Goal: Task Accomplishment & Management: Use online tool/utility

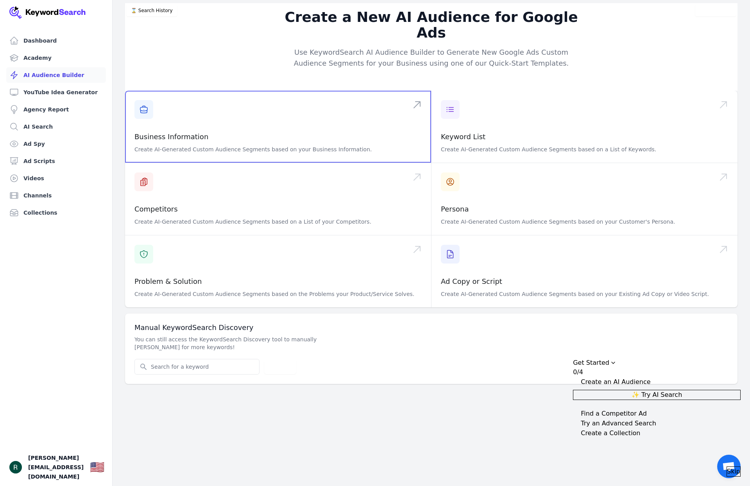
click at [268, 129] on span at bounding box center [278, 127] width 306 height 72
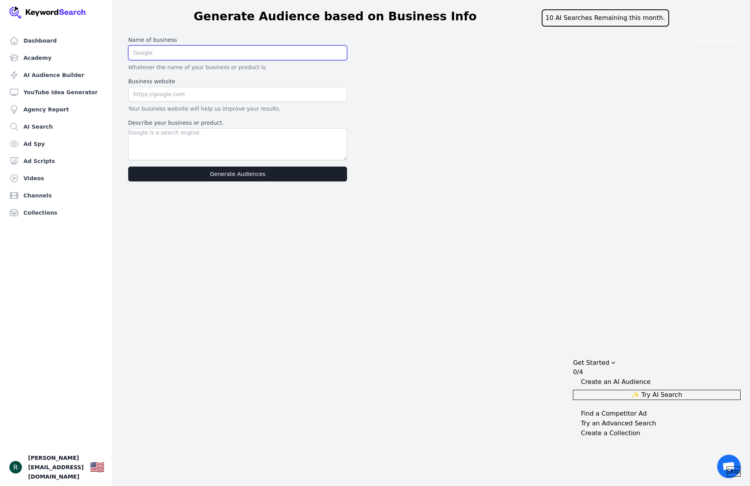
click at [200, 52] on input "text" at bounding box center [237, 52] width 219 height 15
type input "Scale Health Media"
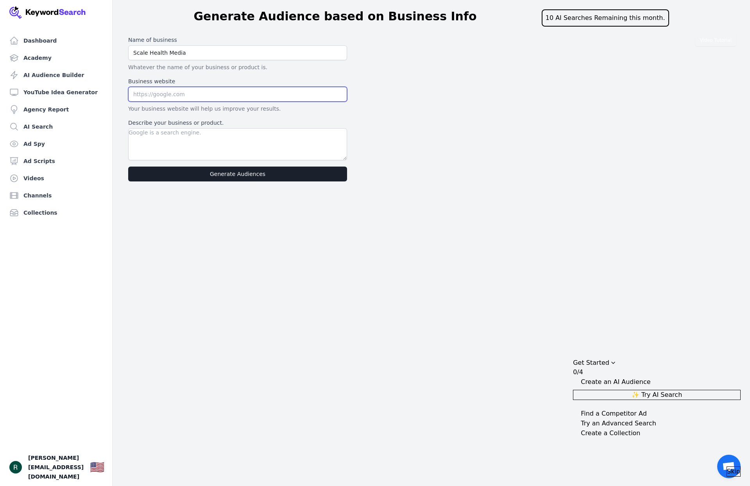
click at [214, 97] on input "text" at bounding box center [237, 94] width 219 height 15
type input "https://scalehealthmedia.com"
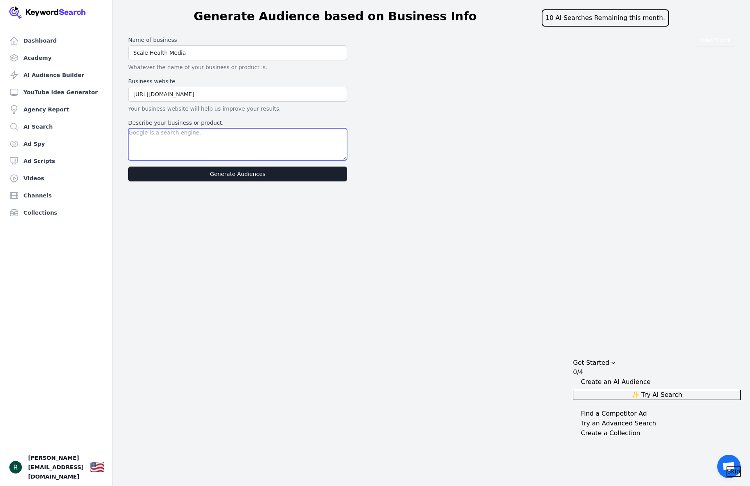
click at [222, 148] on textarea "Describe your business or product." at bounding box center [237, 144] width 219 height 32
paste textarea "We are a medical marketing agency that focuses on clinics that offer high-ticke…"
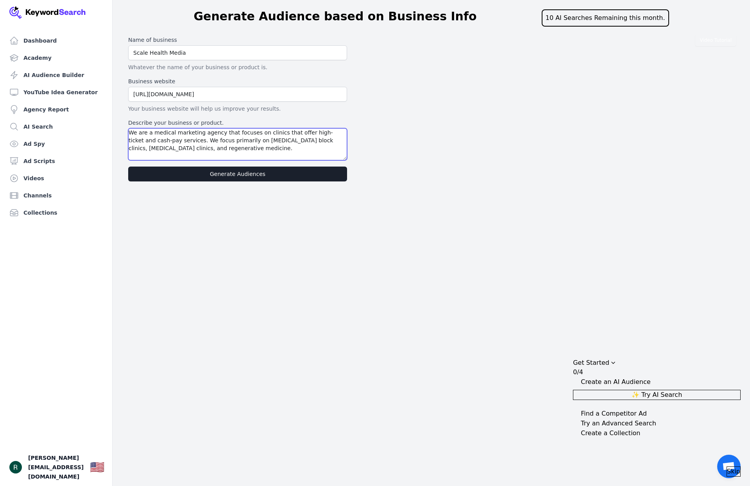
paste textarea "We build cold traffic funnels and follow-ups to help bring doctors more patient…"
type textarea "We are a medical marketing agency that focuses on clinics that offer high-ticke…"
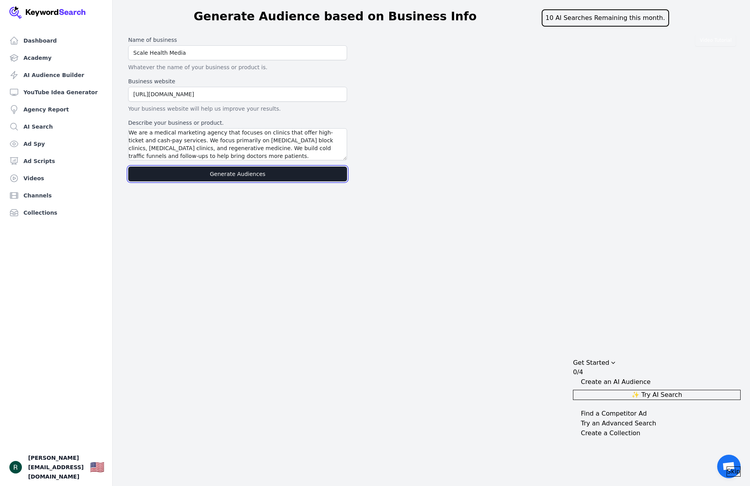
click at [241, 173] on button "Generate Audiences" at bounding box center [237, 173] width 219 height 15
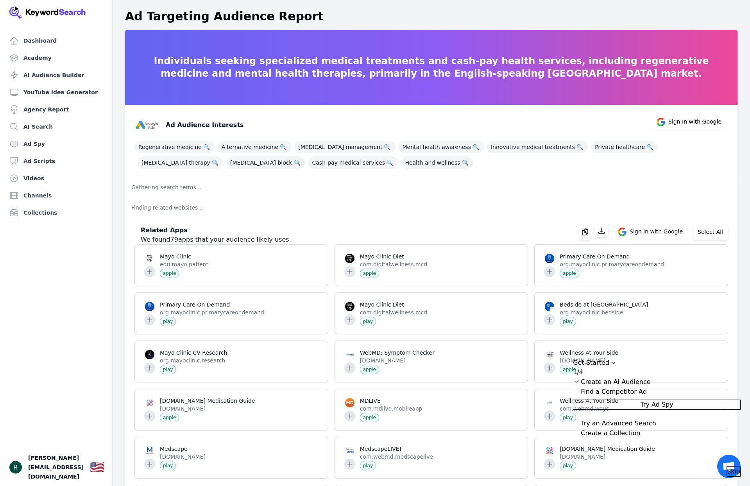
click at [624, 377] on div "Create an AI Audience" at bounding box center [616, 381] width 70 height 9
click at [650, 377] on div "Create an AI Audience" at bounding box center [616, 381] width 70 height 9
click at [408, 205] on p "Finding related websites..." at bounding box center [431, 207] width 612 height 20
click at [182, 204] on p "Finding related websites..." at bounding box center [431, 207] width 612 height 20
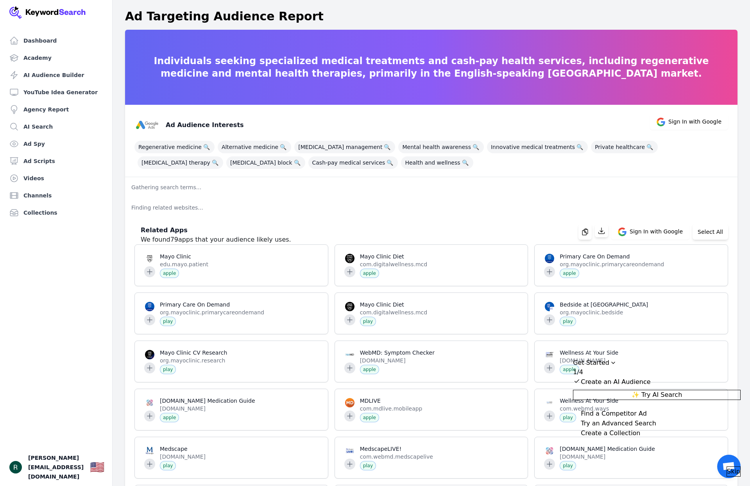
click at [143, 188] on p "Gathering search terms..." at bounding box center [431, 187] width 612 height 20
click at [649, 424] on div "Try an Advanced Search" at bounding box center [618, 422] width 75 height 9
click at [649, 419] on span "Try Advanced Search" at bounding box center [657, 413] width 66 height 9
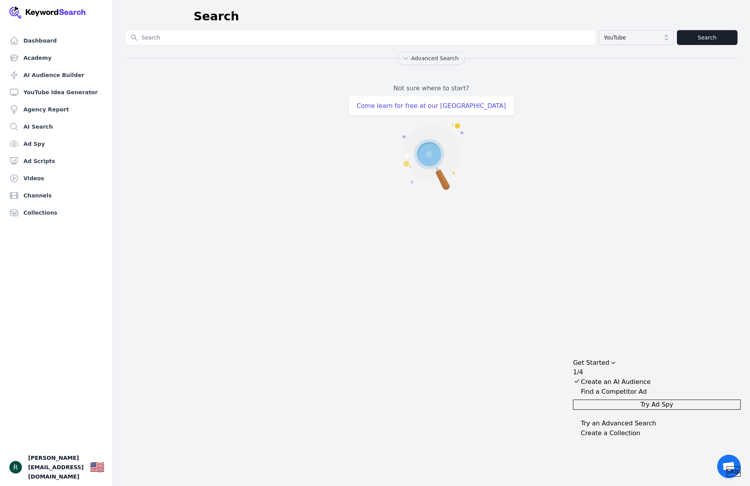
click at [245, 35] on input "Search for YouTube Keywords" at bounding box center [360, 37] width 470 height 15
click at [315, 55] on div "Advanced Search" at bounding box center [431, 58] width 612 height 13
click at [36, 38] on link "Dashboard" at bounding box center [56, 41] width 100 height 16
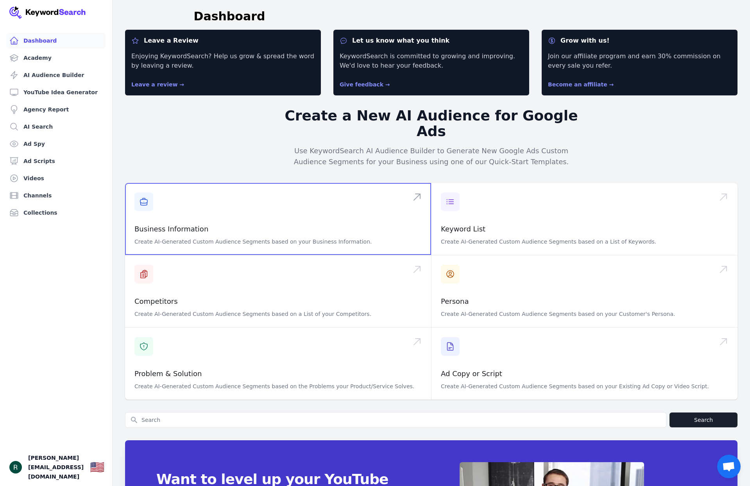
click at [256, 196] on span at bounding box center [278, 219] width 306 height 72
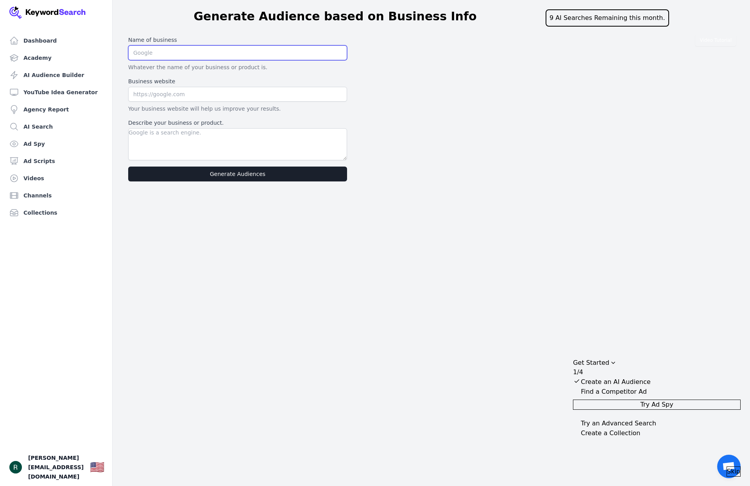
click at [184, 52] on input "text" at bounding box center [237, 52] width 219 height 15
type input "Scale Health Media"
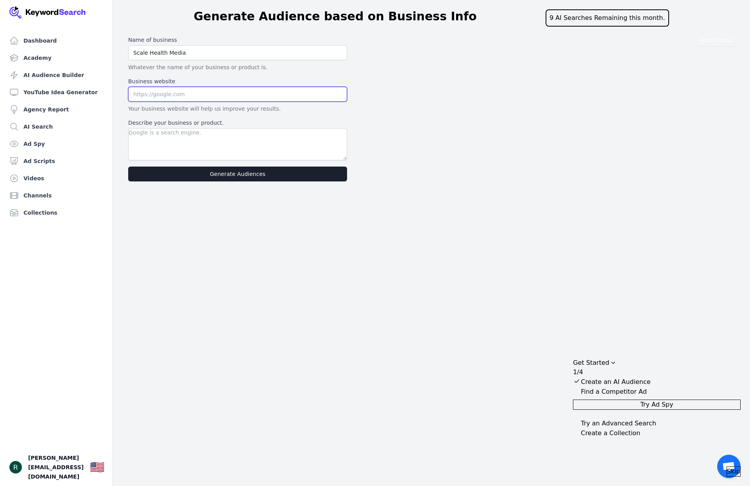
click at [191, 95] on input "text" at bounding box center [237, 94] width 219 height 15
type input "[URL][DOMAIN_NAME]"
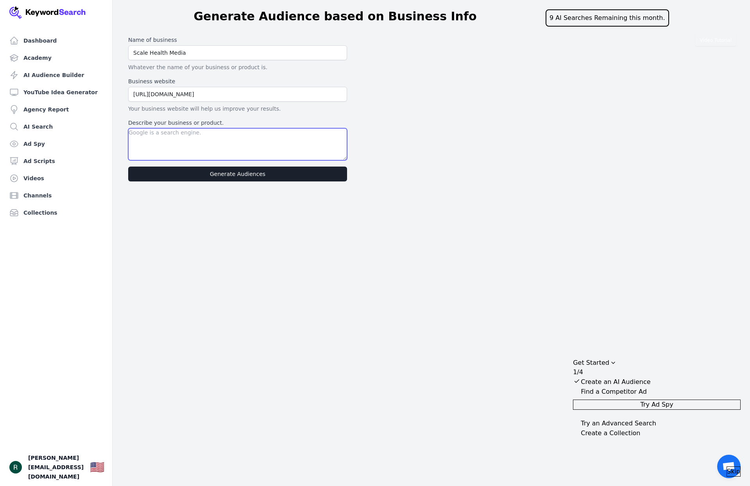
click at [200, 137] on textarea "Describe your business or product." at bounding box center [237, 144] width 219 height 32
paste textarea "We are a medical marketing agency that helps doctors who specialize in ketamine…"
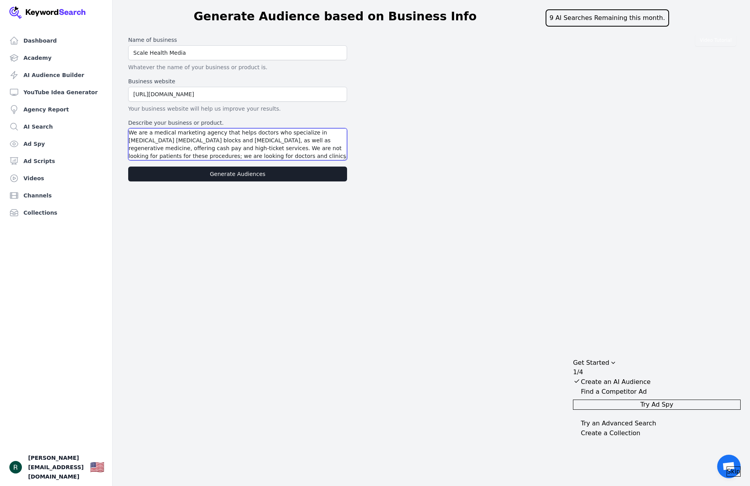
scroll to position [7, 0]
click at [191, 157] on textarea "We are a medical marketing agency that helps doctors who specialize in ketamine…" at bounding box center [237, 144] width 219 height 32
paste textarea "there are services that bring in more patients."
type textarea "We are a medical marketing agency that helps doctors who specialize in ketamine…"
click at [252, 171] on button "Generate Audiences" at bounding box center [237, 173] width 219 height 15
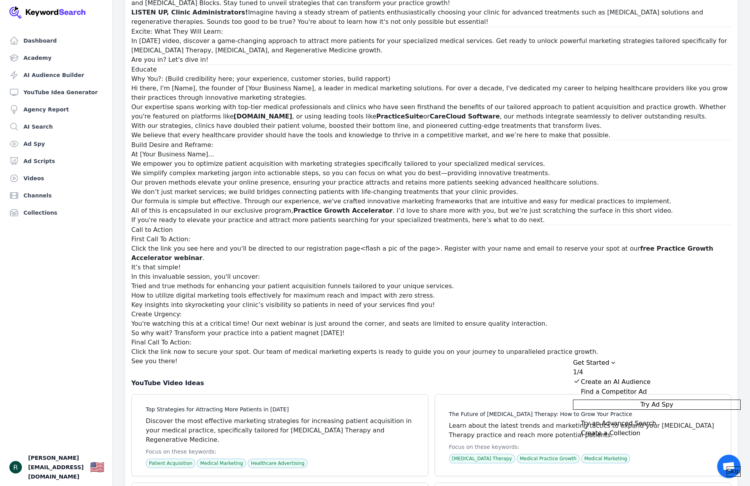
scroll to position [16530, 0]
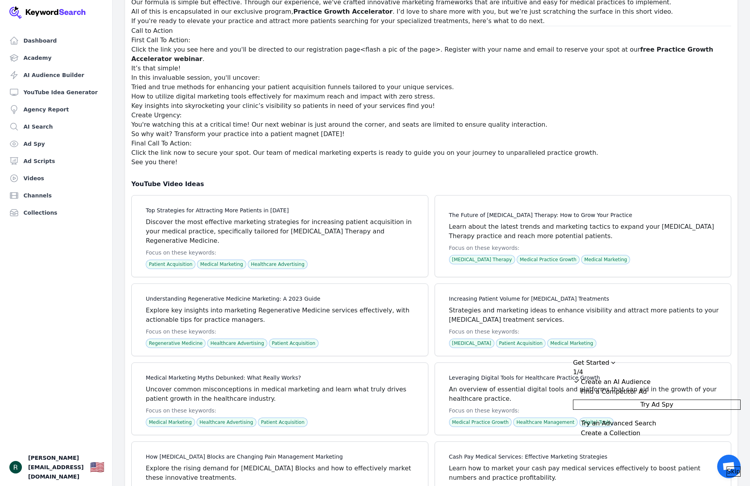
click at [727, 467] on span "Skip" at bounding box center [733, 471] width 13 height 9
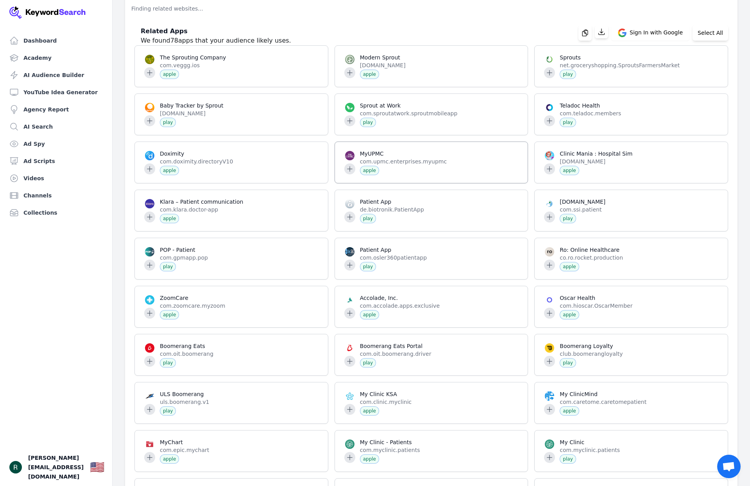
scroll to position [0, 0]
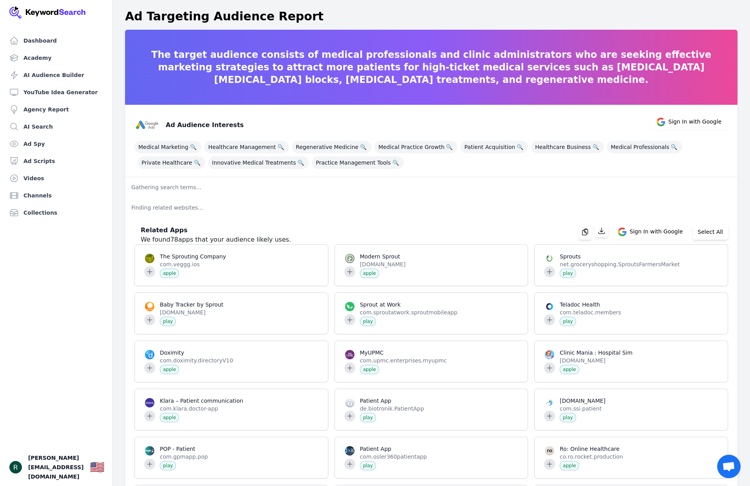
click at [179, 188] on p "Gathering search terms..." at bounding box center [431, 187] width 612 height 20
click at [651, 234] on span "Sign In with Google" at bounding box center [655, 231] width 53 height 9
click at [499, 208] on p "Finding related websites..." at bounding box center [431, 207] width 612 height 20
click at [638, 230] on span "Sign In with Google" at bounding box center [655, 231] width 53 height 9
click at [510, 205] on p "Finding related websites..." at bounding box center [431, 207] width 612 height 20
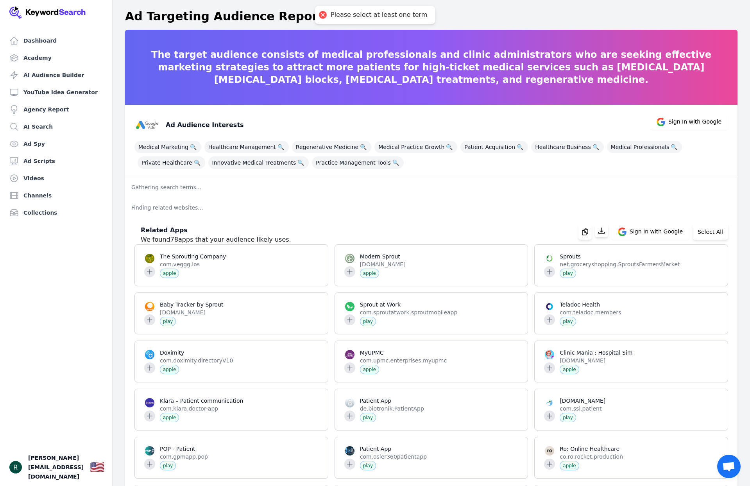
click at [172, 186] on p "Gathering search terms..." at bounding box center [431, 187] width 612 height 20
click at [171, 186] on p "Gathering search terms..." at bounding box center [431, 187] width 612 height 20
click at [699, 125] on span "Sign In with Google" at bounding box center [694, 122] width 53 height 9
click at [359, 179] on p "Gathering search terms..." at bounding box center [431, 187] width 612 height 20
click at [403, 143] on span "Medical Practice Growth 🔍" at bounding box center [415, 147] width 83 height 13
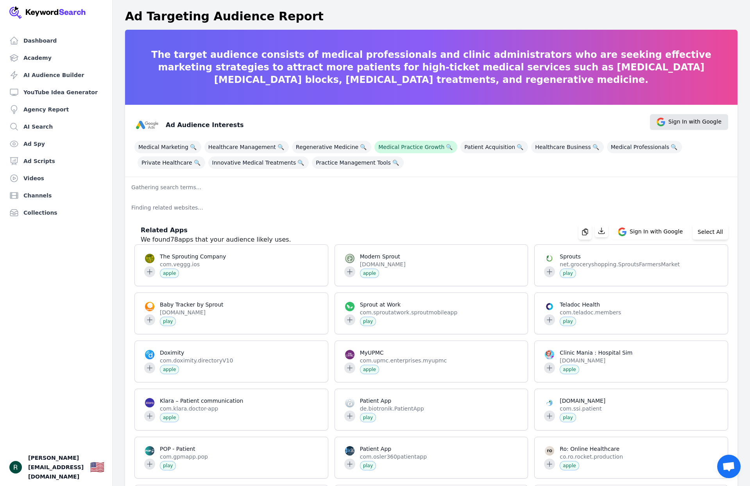
click at [708, 122] on span "Sign In with Google" at bounding box center [694, 122] width 53 height 9
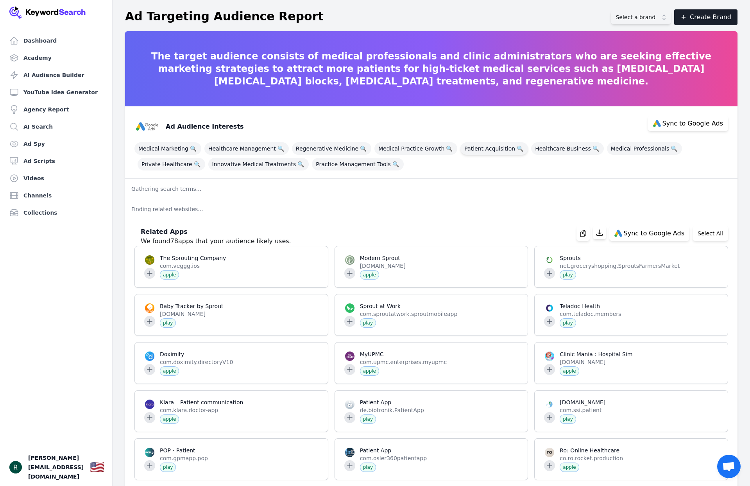
click at [476, 150] on span "Patient Acquisition 🔍" at bounding box center [494, 148] width 68 height 13
click at [177, 147] on span "Medical Marketing 🔍" at bounding box center [167, 148] width 67 height 13
click at [699, 125] on span "Sync to Google Ads" at bounding box center [692, 123] width 61 height 6
select select "interestsOrPurchaseIntentions"
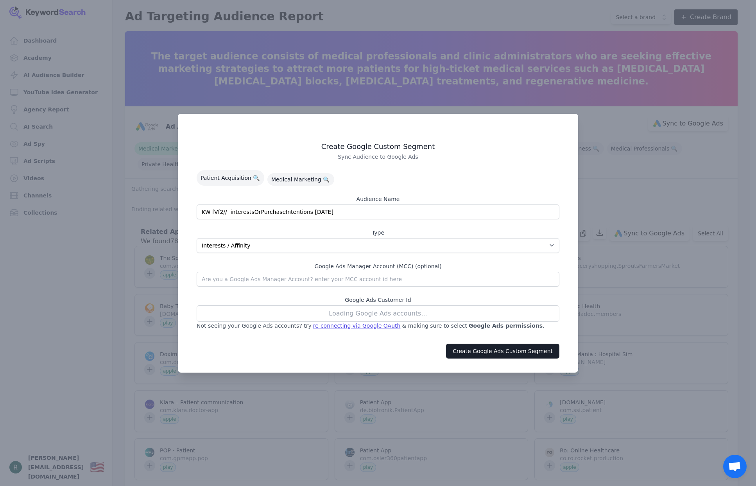
click at [513, 19] on div at bounding box center [378, 243] width 756 height 486
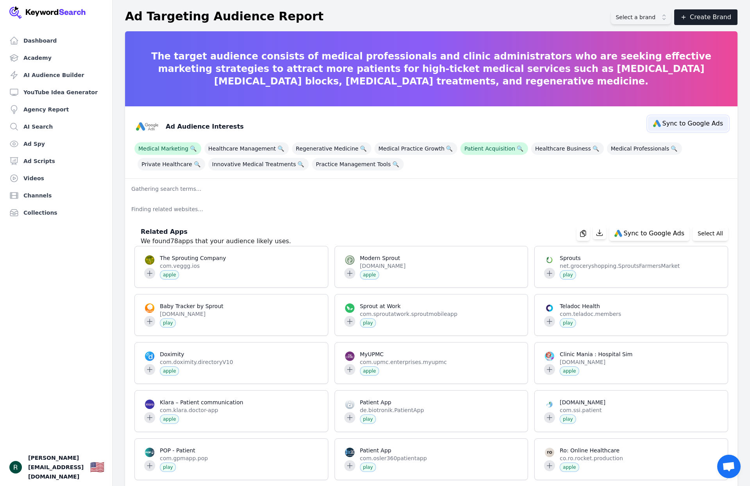
click at [688, 122] on span "Sync to Google Ads" at bounding box center [692, 123] width 61 height 6
select select "interestsOrPurchaseIntentions"
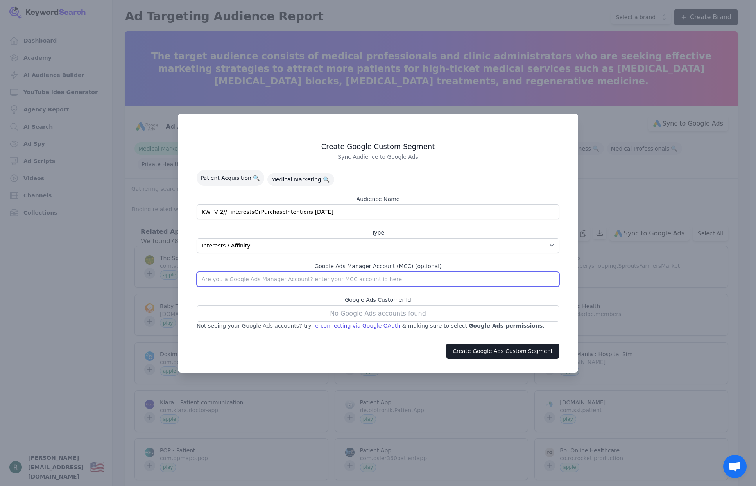
click at [297, 277] on input "text" at bounding box center [378, 279] width 363 height 15
paste input "[PHONE_NUMBER]"
type input "[PHONE_NUMBER]"
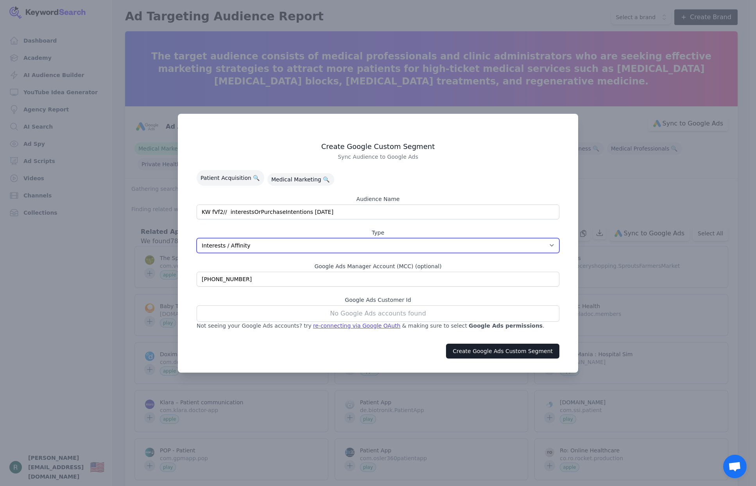
click at [453, 248] on select "App Interests / Affinity Google Search Intent URL" at bounding box center [378, 245] width 363 height 15
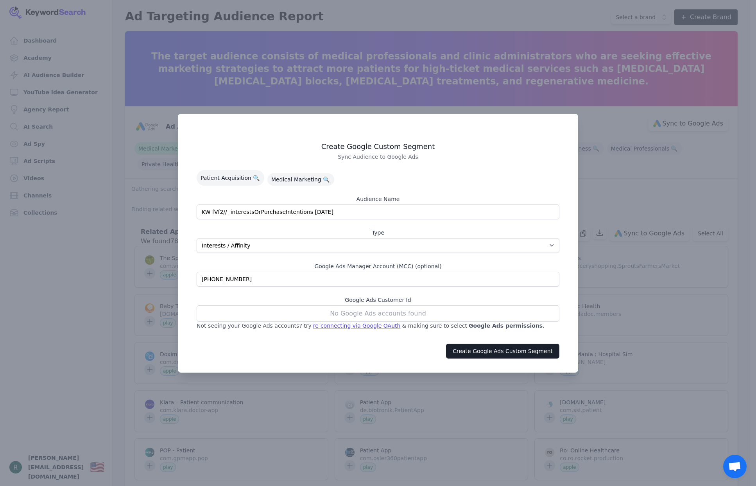
click at [390, 339] on div "Create Google Ads Custom Segment" at bounding box center [377, 351] width 381 height 24
click at [341, 326] on div "re-connecting via Google OAuth" at bounding box center [357, 326] width 88 height 8
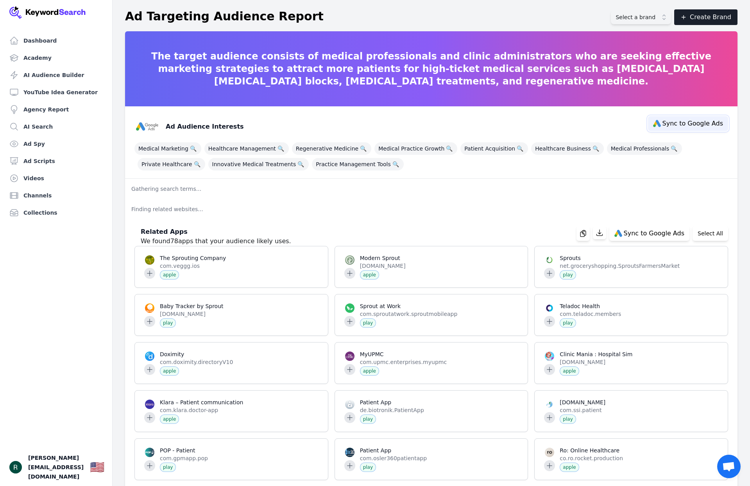
click at [695, 121] on span "Sync to Google Ads" at bounding box center [692, 123] width 61 height 6
click at [488, 159] on div "Medical Marketing 🔍 Healthcare Management 🔍 Regenerative Medicine 🔍 Medical Pra…" at bounding box center [430, 154] width 593 height 31
click at [170, 148] on span "Medical Marketing 🔍" at bounding box center [167, 148] width 67 height 13
click at [384, 150] on span "Medical Practice Growth 🔍" at bounding box center [415, 148] width 83 height 13
click at [688, 119] on button "Sync to Google Ads" at bounding box center [688, 123] width 80 height 15
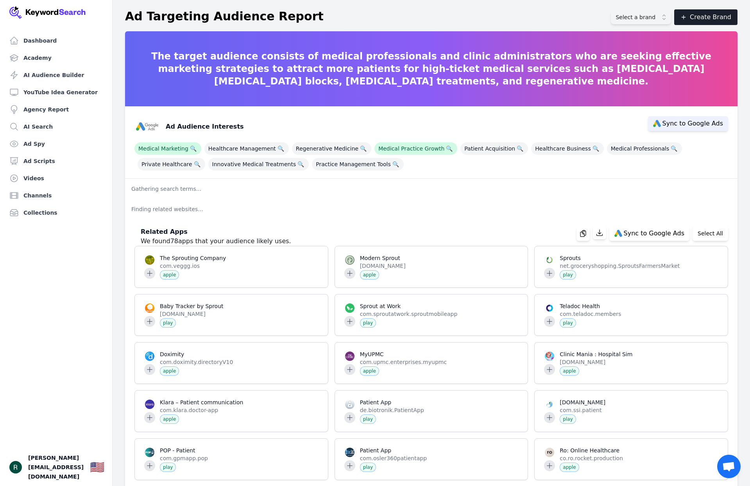
select select "interestsOrPurchaseIntentions"
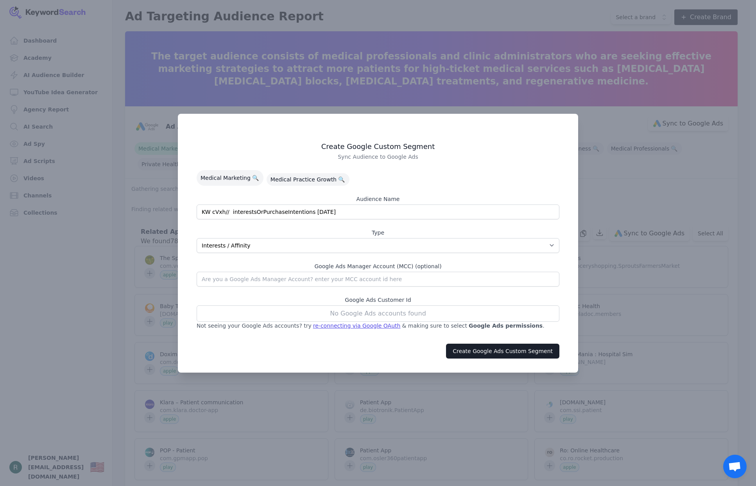
click at [280, 311] on div "No Google Ads accounts found" at bounding box center [378, 313] width 363 height 16
click at [358, 302] on label "Google Ads Customer Id" at bounding box center [378, 300] width 363 height 8
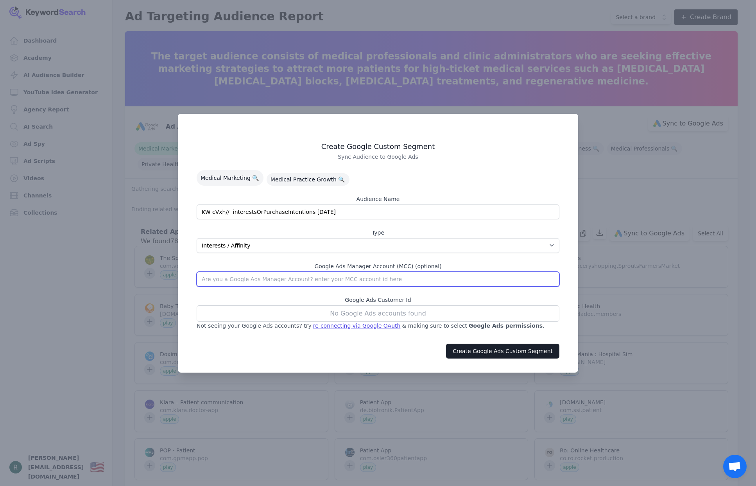
click at [360, 282] on input "text" at bounding box center [378, 279] width 363 height 15
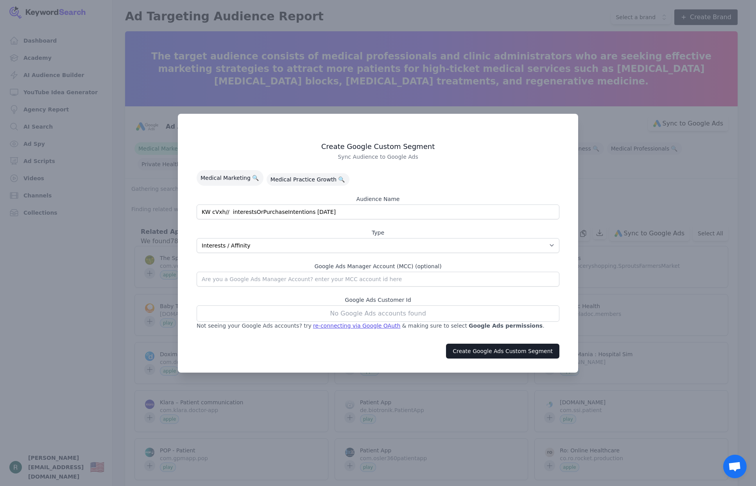
click at [367, 309] on div "No Google Ads accounts found" at bounding box center [378, 313] width 363 height 16
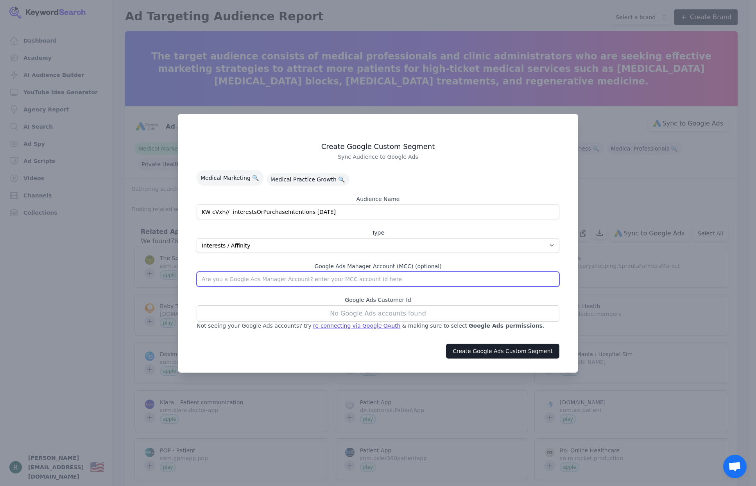
click at [336, 283] on input "text" at bounding box center [378, 279] width 363 height 15
paste input "301-218-4435"
type input "301-218-4435"
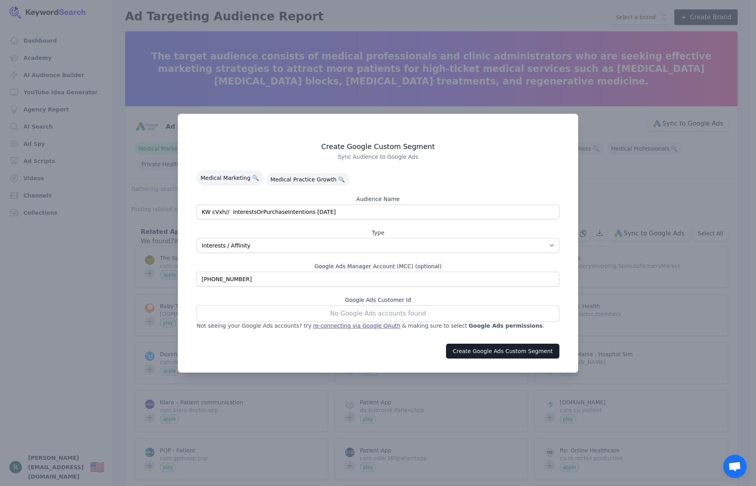
click at [383, 288] on div "Create Google Custom Segment Sync Audience to Google Ads Medical Marketing 🔍 Me…" at bounding box center [377, 235] width 381 height 206
click at [497, 349] on button "Create Google Ads Custom Segment" at bounding box center [502, 350] width 113 height 15
click at [368, 323] on div "re-connecting via Google OAuth" at bounding box center [357, 326] width 88 height 8
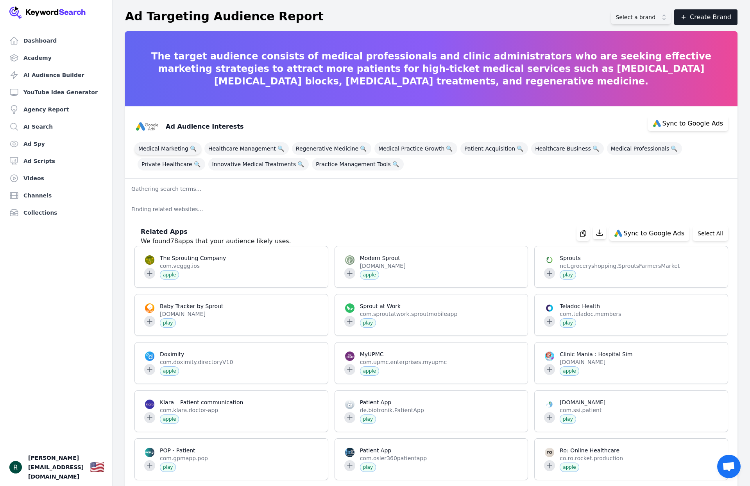
click at [181, 146] on span "Medical Marketing 🔍" at bounding box center [167, 148] width 67 height 13
click at [388, 146] on span "Medical Practice Growth 🔍" at bounding box center [415, 148] width 83 height 13
click at [692, 123] on span "Sync to Google Ads" at bounding box center [692, 123] width 61 height 6
select select "interestsOrPurchaseIntentions"
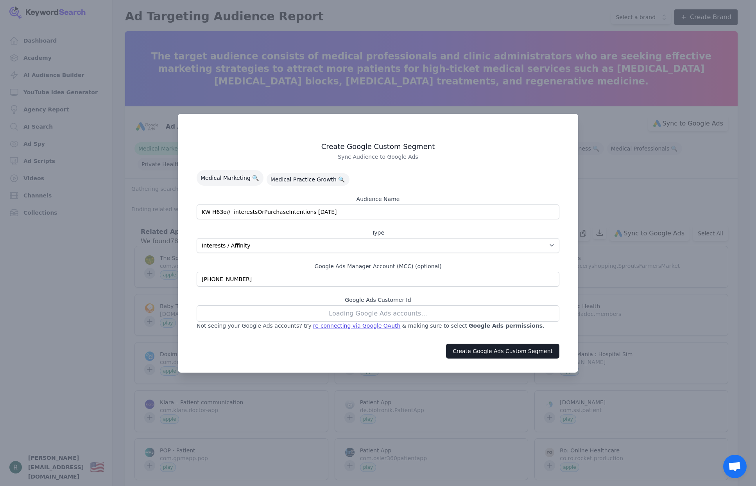
click at [387, 235] on label "Type" at bounding box center [378, 233] width 363 height 8
click at [387, 238] on select "App Interests / Affinity Google Search Intent URL" at bounding box center [378, 245] width 363 height 15
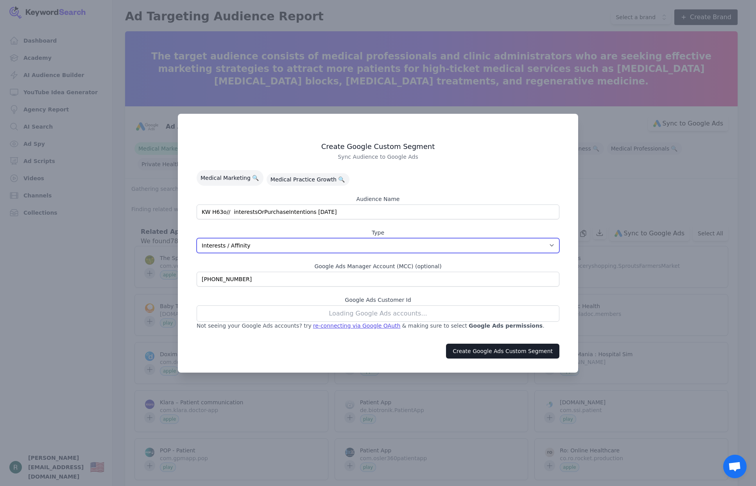
click at [386, 240] on select "App Interests / Affinity Google Search Intent URL" at bounding box center [378, 245] width 363 height 15
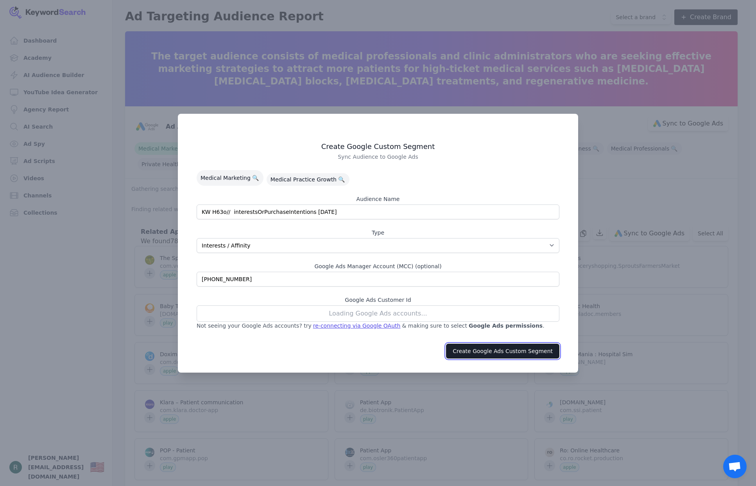
click at [476, 351] on button "Create Google Ads Custom Segment" at bounding box center [502, 350] width 113 height 15
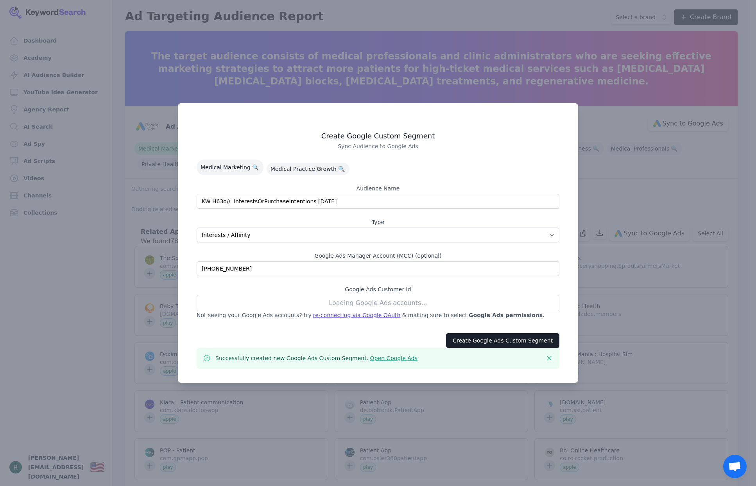
click at [396, 359] on link "Open Google Ads" at bounding box center [393, 358] width 47 height 6
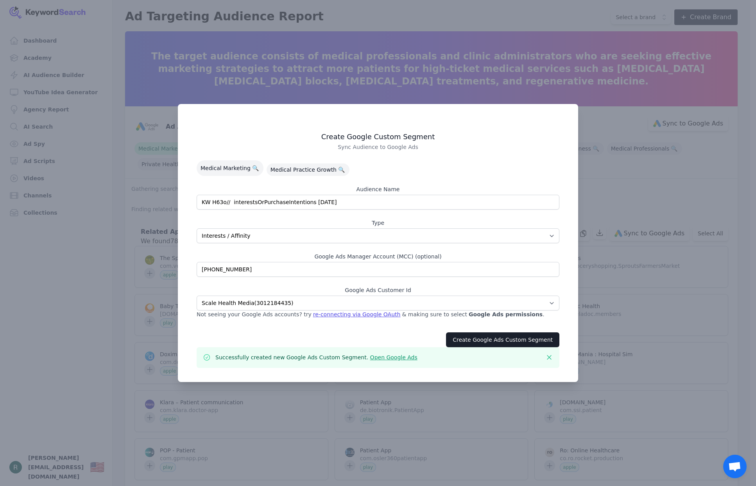
click at [381, 356] on link "Open Google Ads" at bounding box center [393, 357] width 47 height 6
click at [570, 320] on div "Create Google Custom Segment Sync Audience to Google Ads Medical Marketing 🔍 Me…" at bounding box center [378, 243] width 400 height 278
click at [545, 354] on icon "button" at bounding box center [549, 357] width 8 height 8
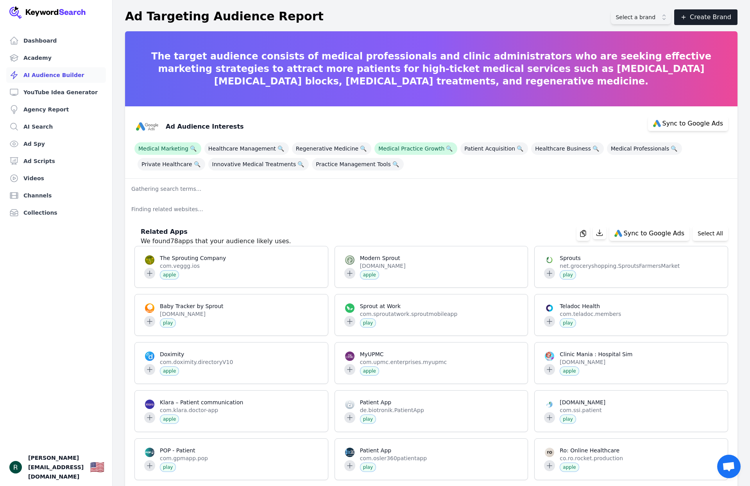
click at [43, 75] on link "AI Audience Builder" at bounding box center [56, 75] width 100 height 16
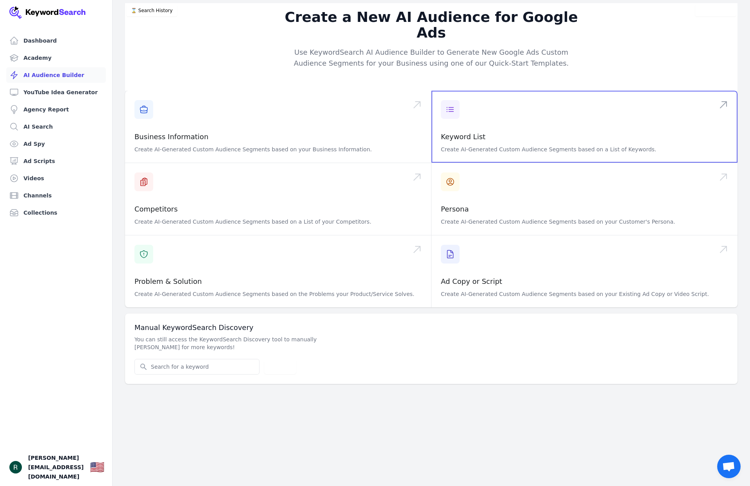
click at [461, 120] on span at bounding box center [584, 127] width 306 height 72
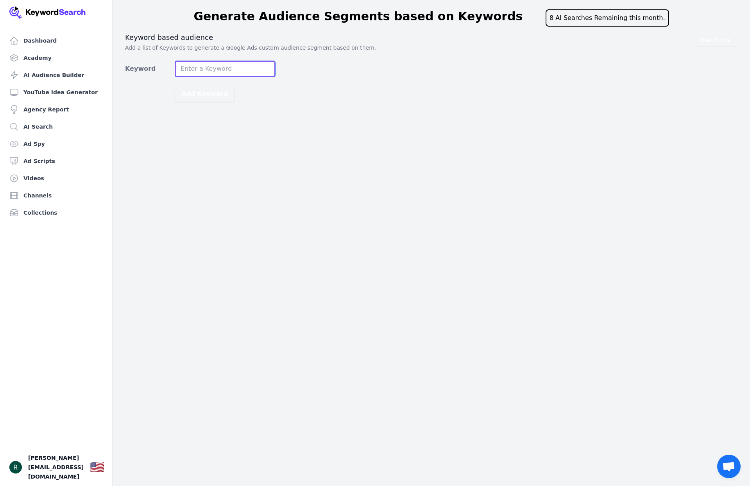
click at [209, 70] on input "Keyword" at bounding box center [225, 69] width 100 height 16
type input "MEDICAL PRACTICE MARKETING"
click at [175, 86] on button "Add Keyword" at bounding box center [204, 94] width 59 height 16
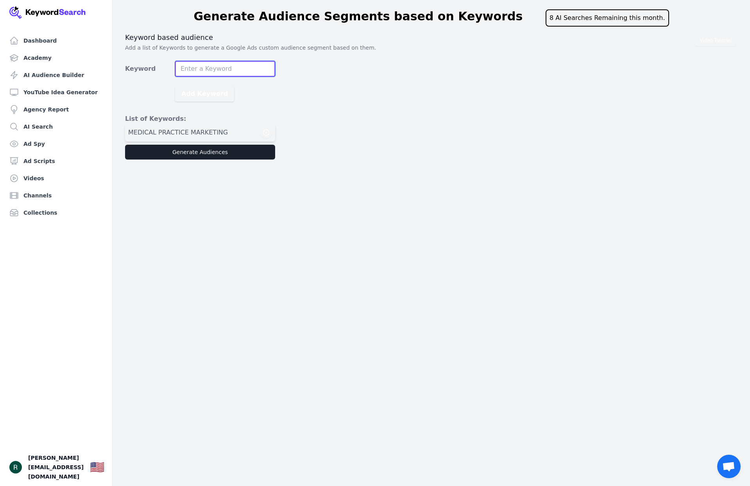
scroll to position [0, 0]
click at [214, 153] on button "Generate Audiences" at bounding box center [200, 152] width 150 height 15
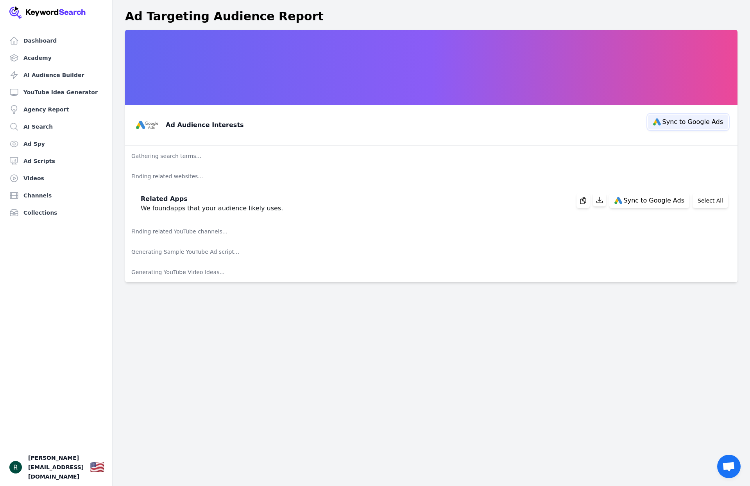
click at [678, 121] on span "Sync to Google Ads" at bounding box center [692, 122] width 61 height 6
click at [484, 126] on div "Ad Audience Interests Sync to Google Ads" at bounding box center [428, 121] width 600 height 31
click at [227, 122] on h3 "Ad Audience Interests" at bounding box center [205, 124] width 78 height 9
click at [164, 150] on p "Gathering search terms..." at bounding box center [431, 156] width 612 height 20
click at [645, 200] on span "Sync to Google Ads" at bounding box center [654, 200] width 61 height 6
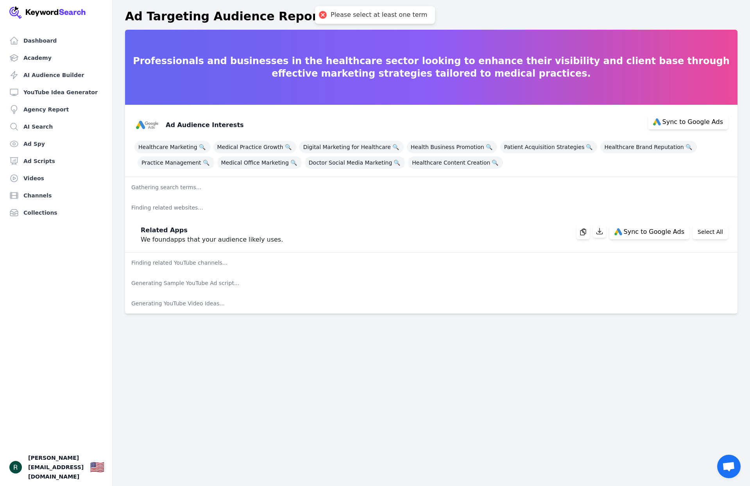
click at [443, 195] on p "Gathering search terms..." at bounding box center [431, 187] width 612 height 20
click at [182, 147] on span "Healthcare Marketing 🔍" at bounding box center [172, 147] width 76 height 13
click at [249, 148] on span "Medical Practice Growth 🔍" at bounding box center [254, 147] width 83 height 13
click at [355, 149] on span "Digital Marketing for Healthcare 🔍" at bounding box center [351, 147] width 104 height 13
click at [546, 148] on span "Patient Acquisition Strategies 🔍" at bounding box center [548, 147] width 97 height 13
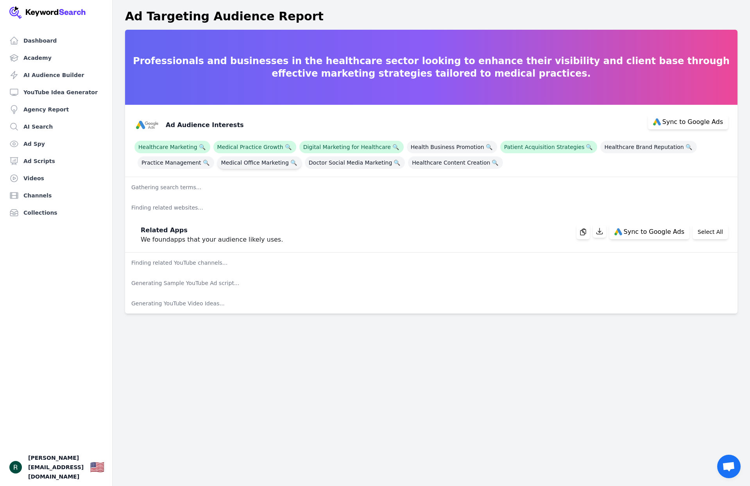
click at [266, 163] on span "Medical Office Marketing 🔍" at bounding box center [259, 162] width 84 height 13
click at [688, 120] on span "Sync to Google Ads" at bounding box center [692, 122] width 61 height 6
select select "interestsOrPurchaseIntentions"
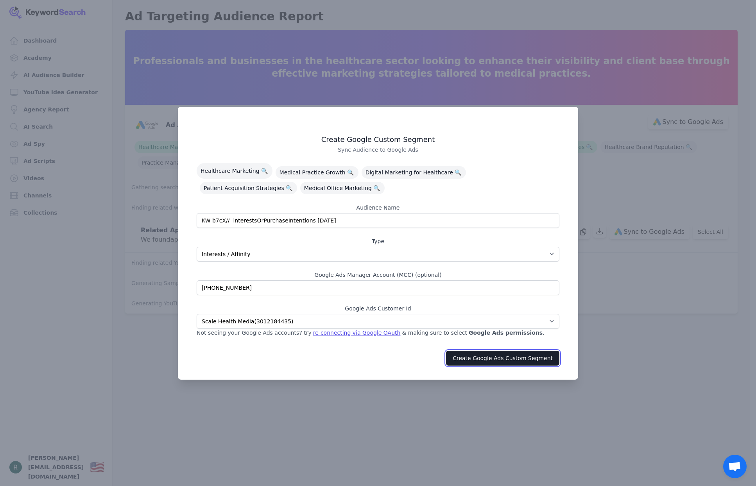
click at [486, 356] on button "Create Google Ads Custom Segment" at bounding box center [502, 357] width 113 height 15
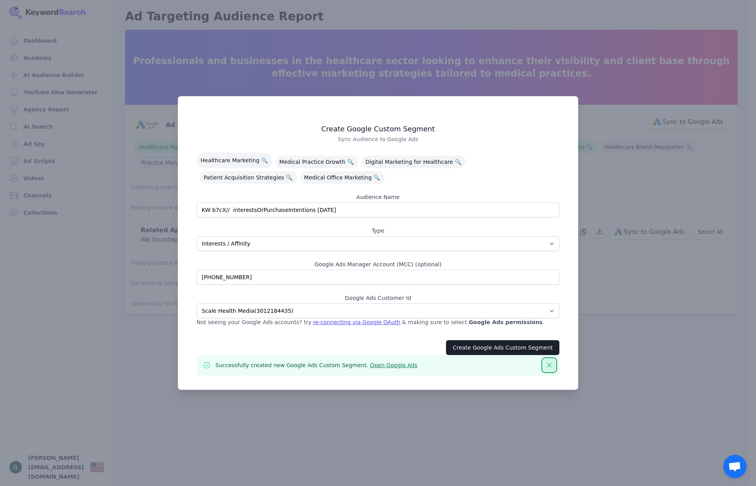
click at [553, 363] on button "Dismiss" at bounding box center [549, 365] width 13 height 13
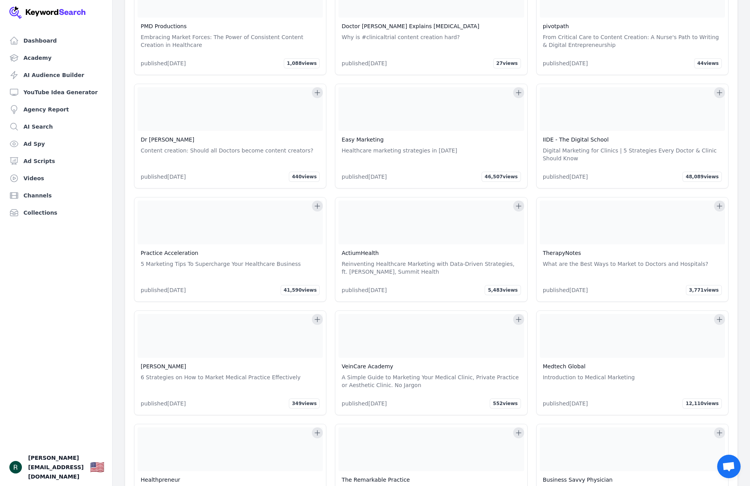
scroll to position [7970, 0]
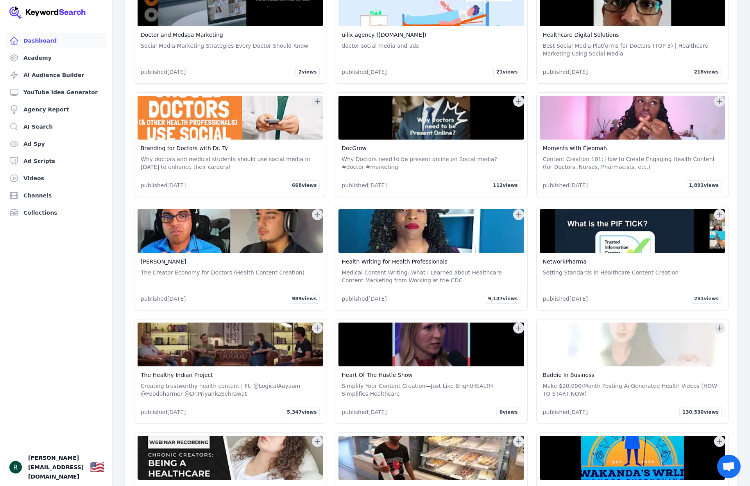
click at [32, 40] on link "Dashboard" at bounding box center [56, 41] width 100 height 16
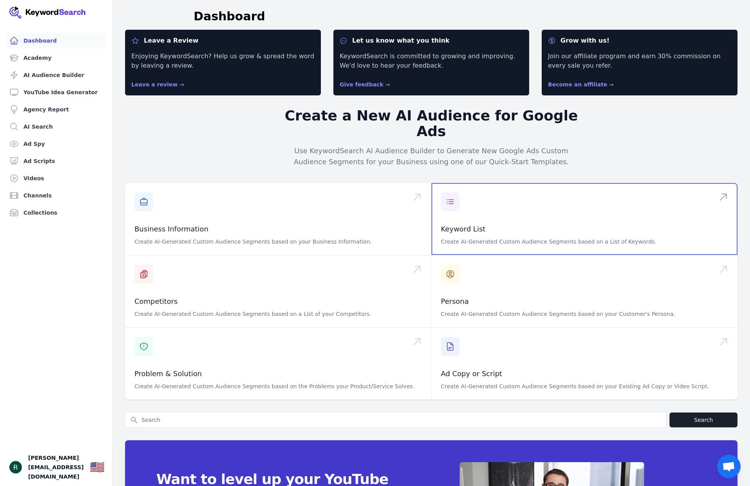
click at [516, 207] on span at bounding box center [584, 219] width 306 height 72
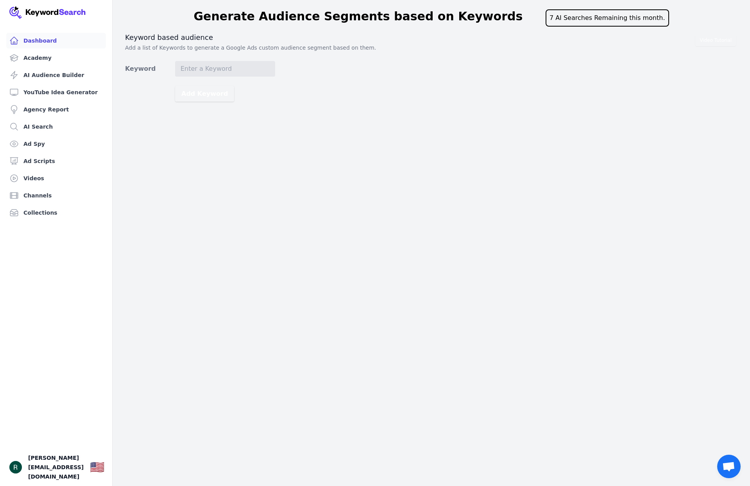
click at [33, 37] on link "Dashboard" at bounding box center [56, 41] width 100 height 16
